Goal: Task Accomplishment & Management: Use online tool/utility

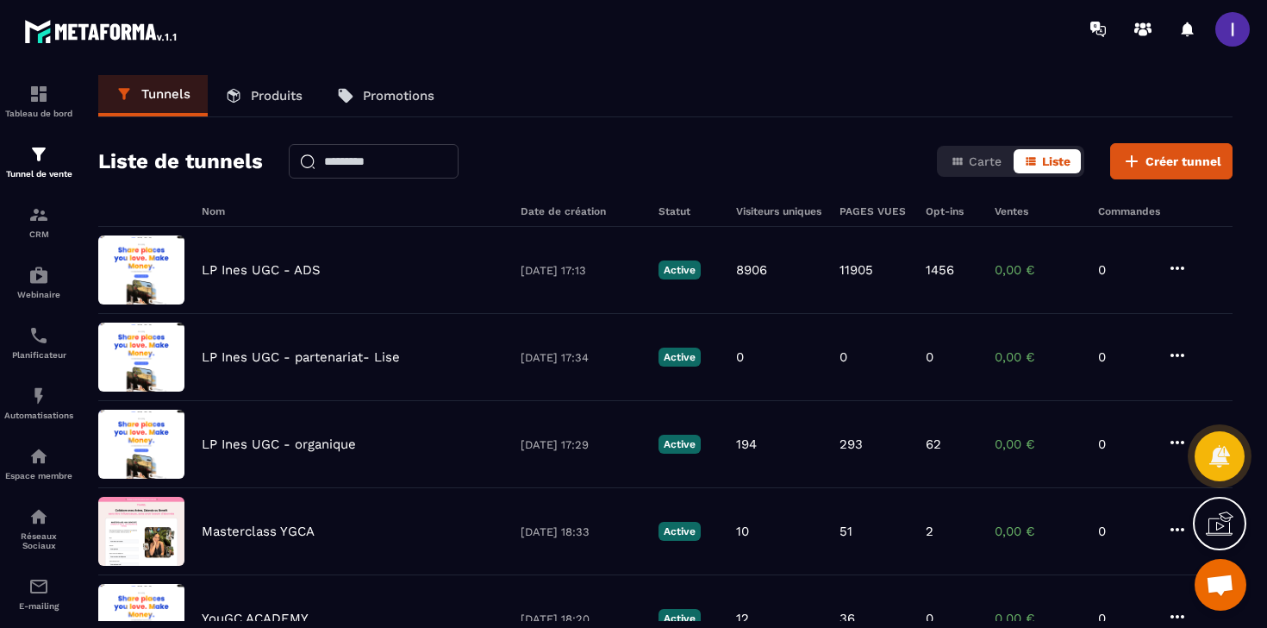
scroll to position [1349, 0]
click at [39, 159] on img at bounding box center [38, 154] width 21 height 21
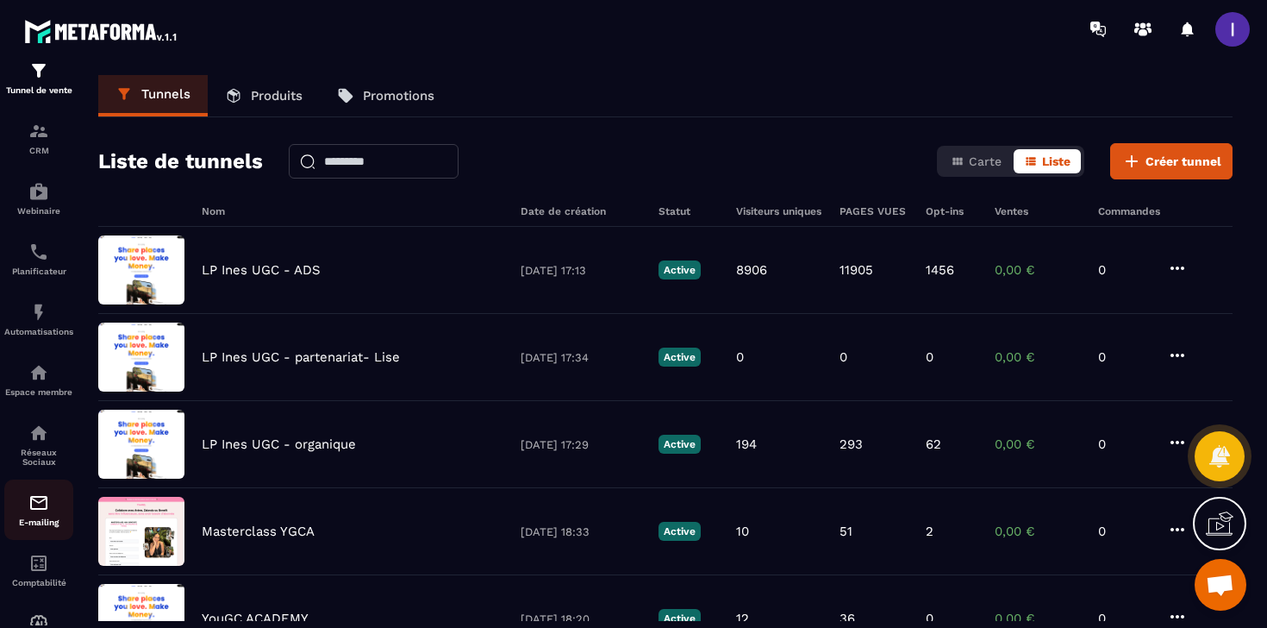
click at [31, 513] on img at bounding box center [38, 502] width 21 height 21
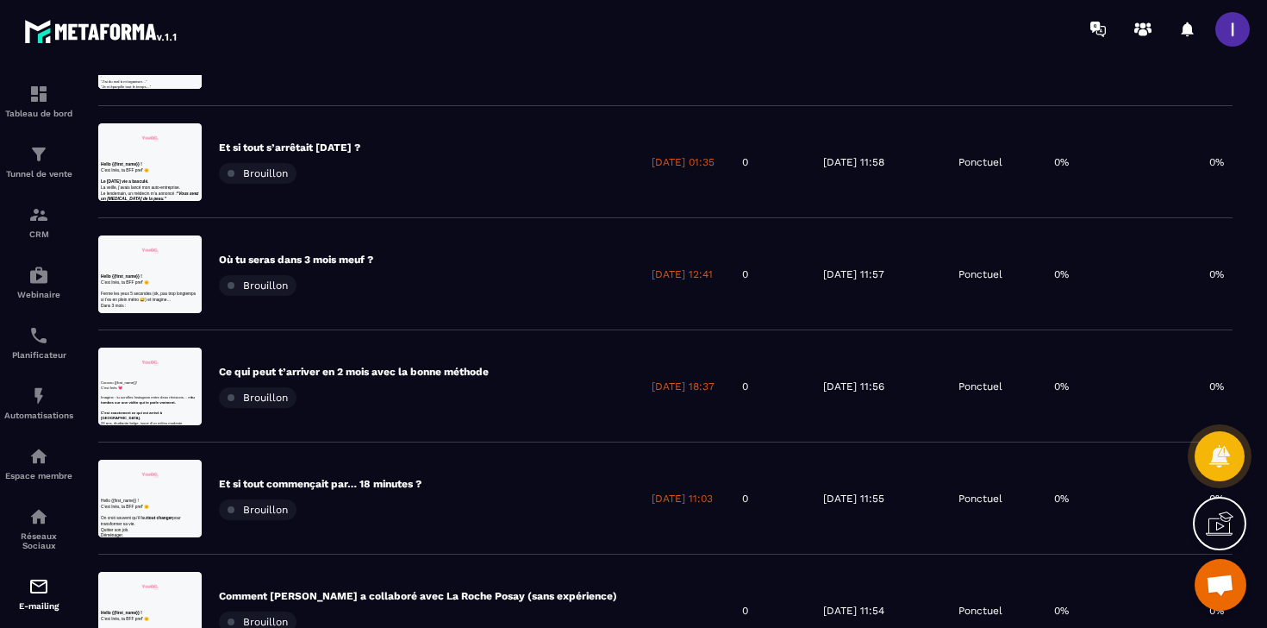
scroll to position [650, 0]
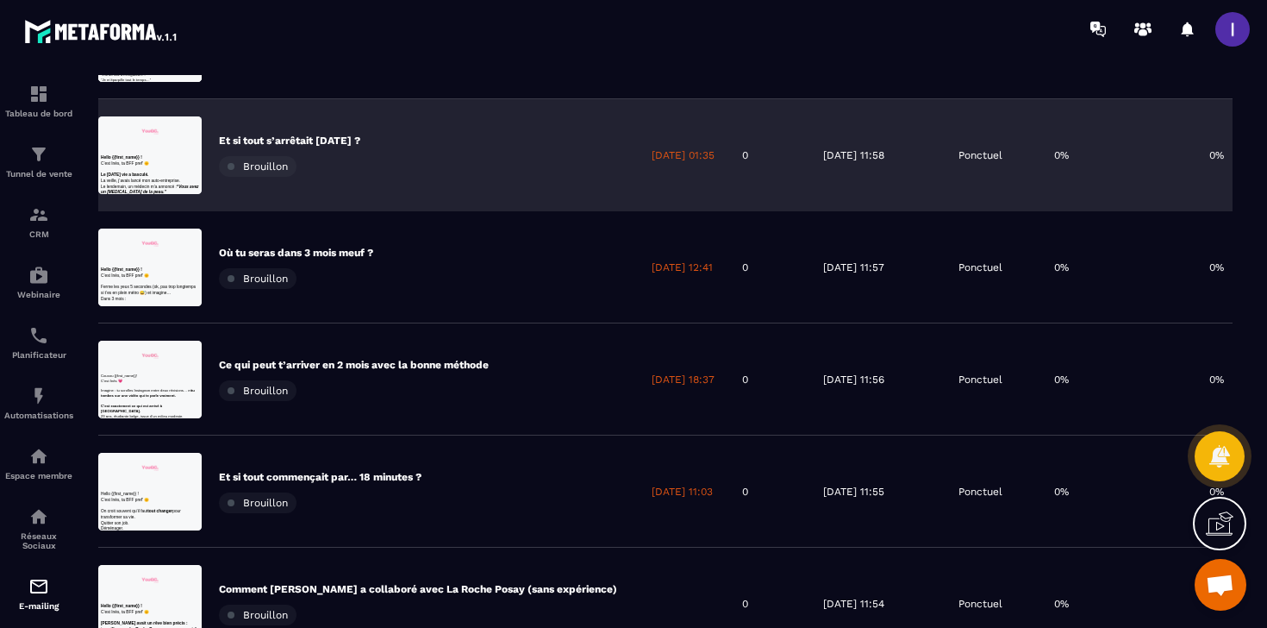
click at [342, 147] on div "Et si tout s’arrêtait [DATE] ? [GEOGRAPHIC_DATA]" at bounding box center [289, 155] width 141 height 43
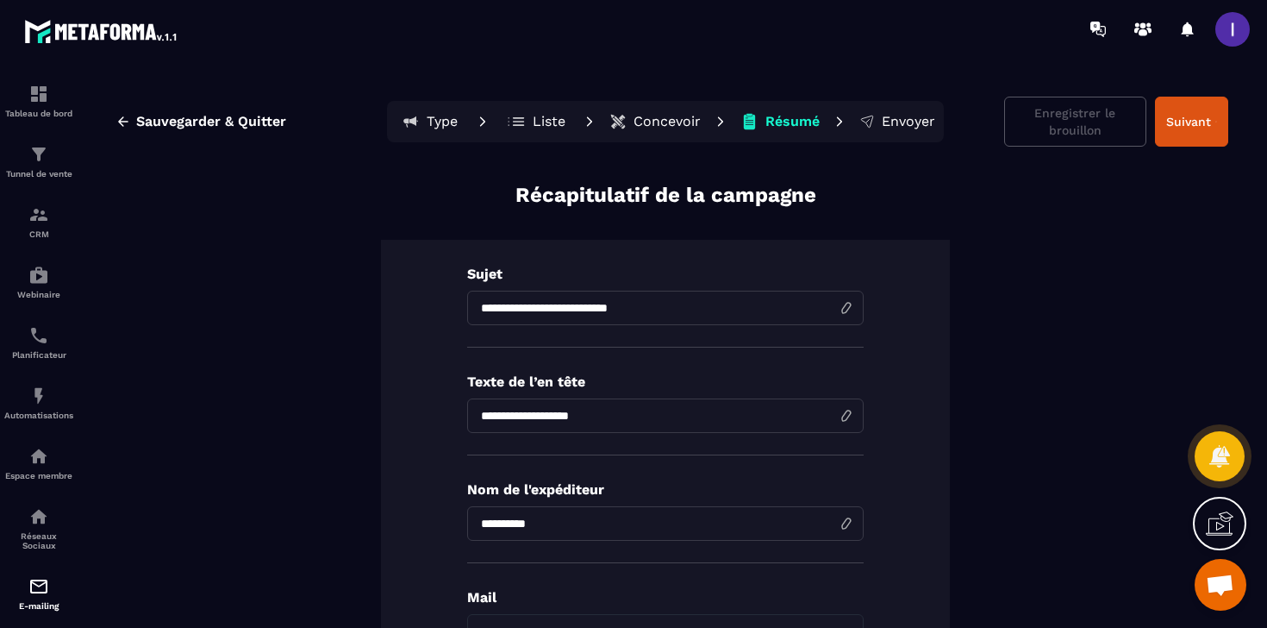
click at [546, 128] on p "Liste" at bounding box center [549, 121] width 33 height 17
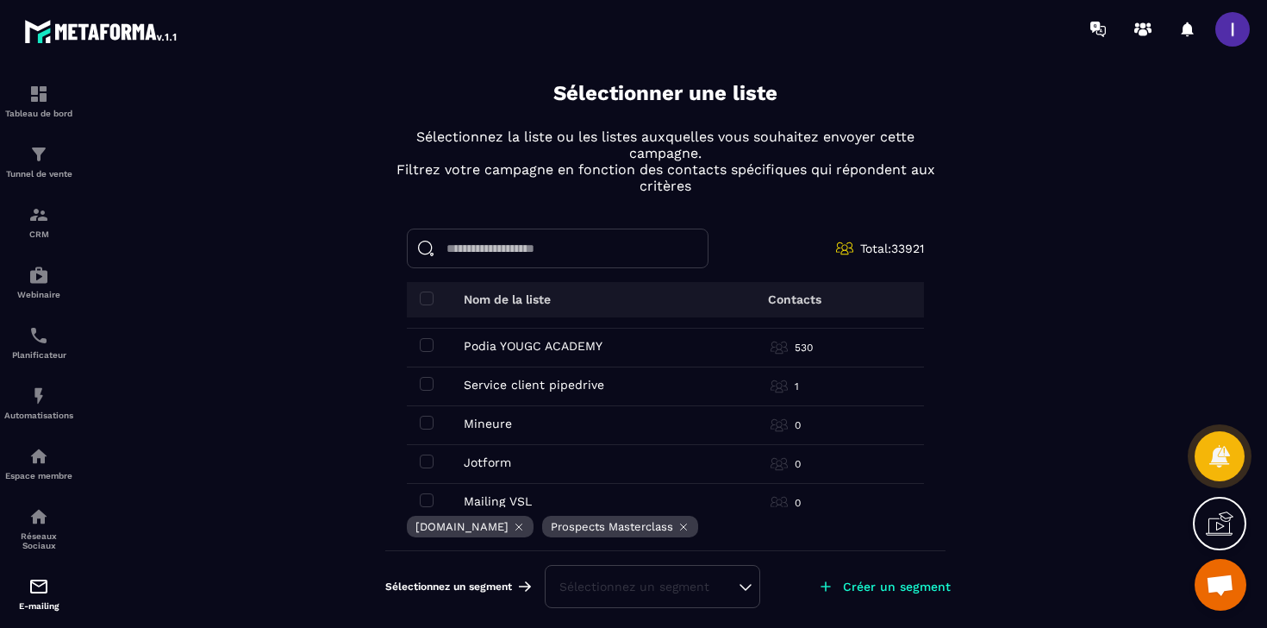
scroll to position [121, 0]
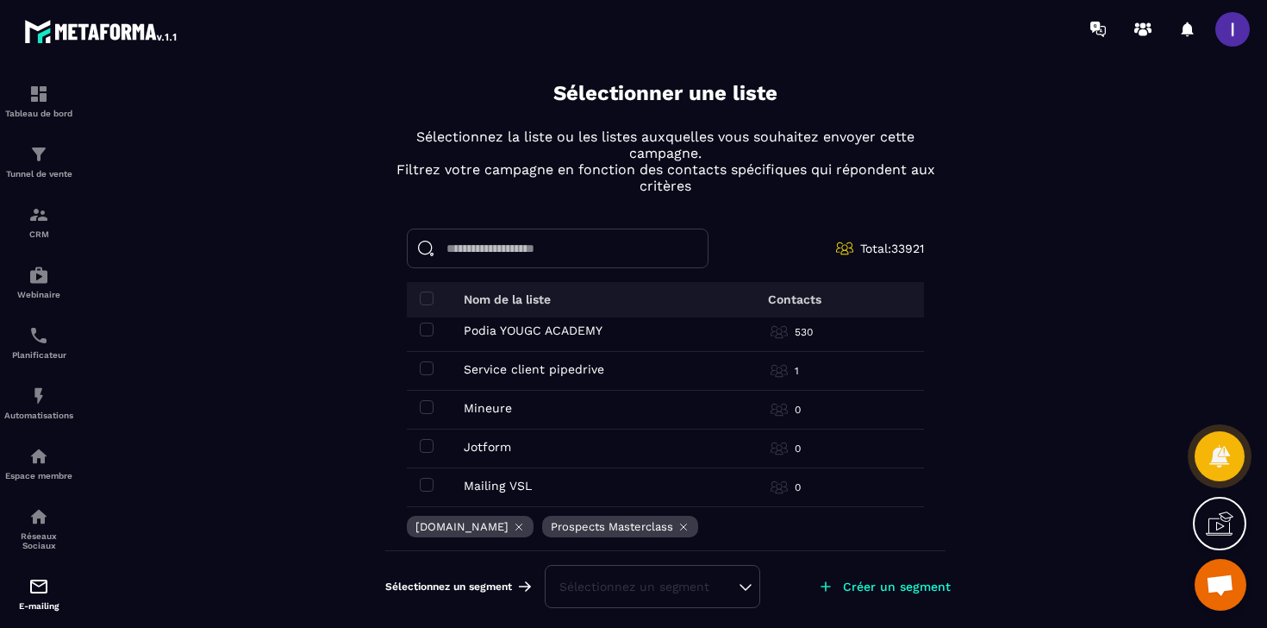
click at [747, 586] on div "Sélectionnez un segment" at bounding box center [652, 586] width 215 height 43
click at [740, 581] on div "Sélectionnez un segment" at bounding box center [652, 586] width 186 height 17
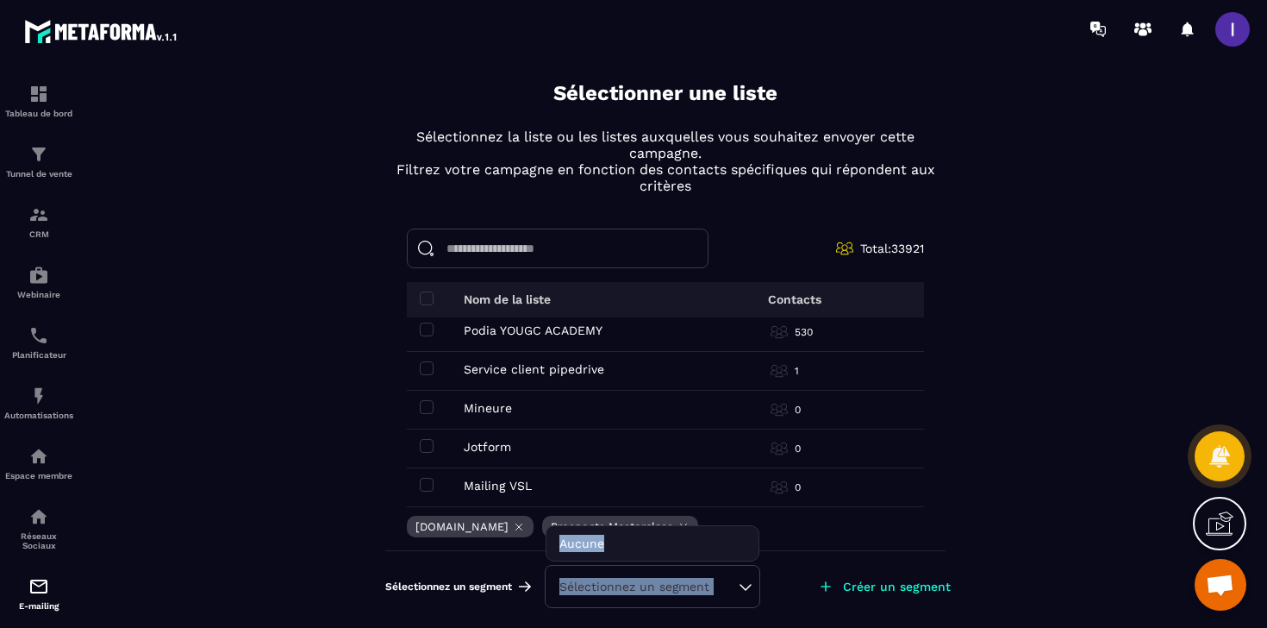
click at [990, 553] on div "Sauvegarder & Quitter Type Liste Concevoir Résumé Envoyer Enregistrer le brouil…" at bounding box center [665, 358] width 1169 height 567
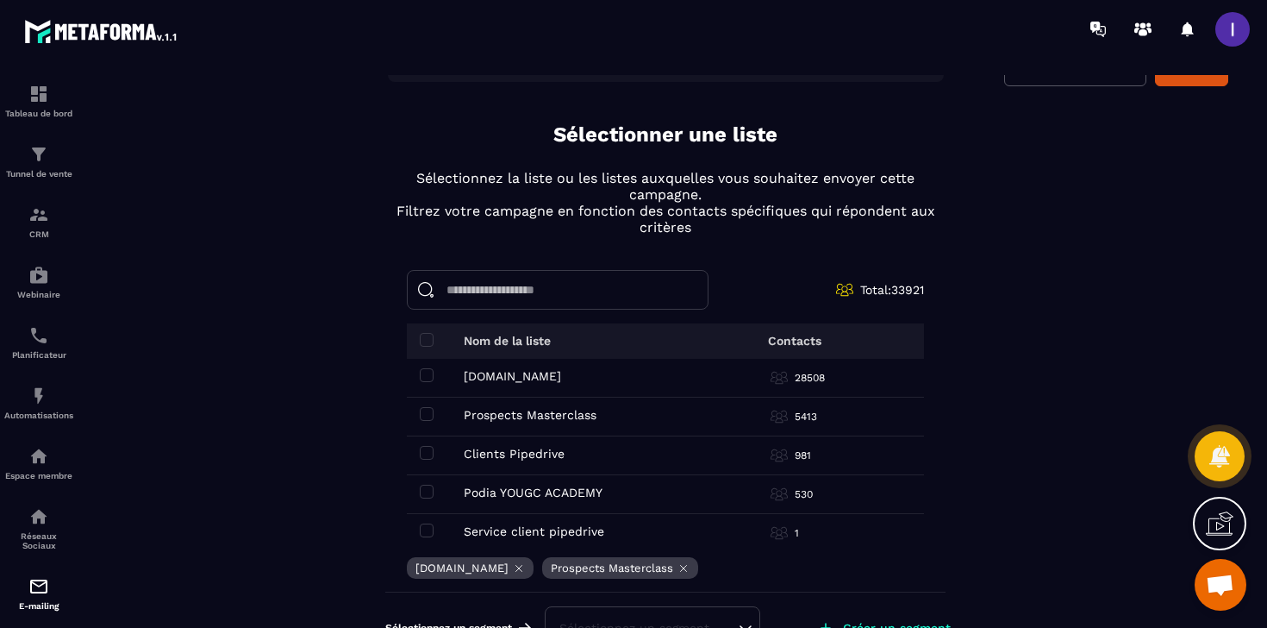
scroll to position [102, 0]
